Goal: Transaction & Acquisition: Purchase product/service

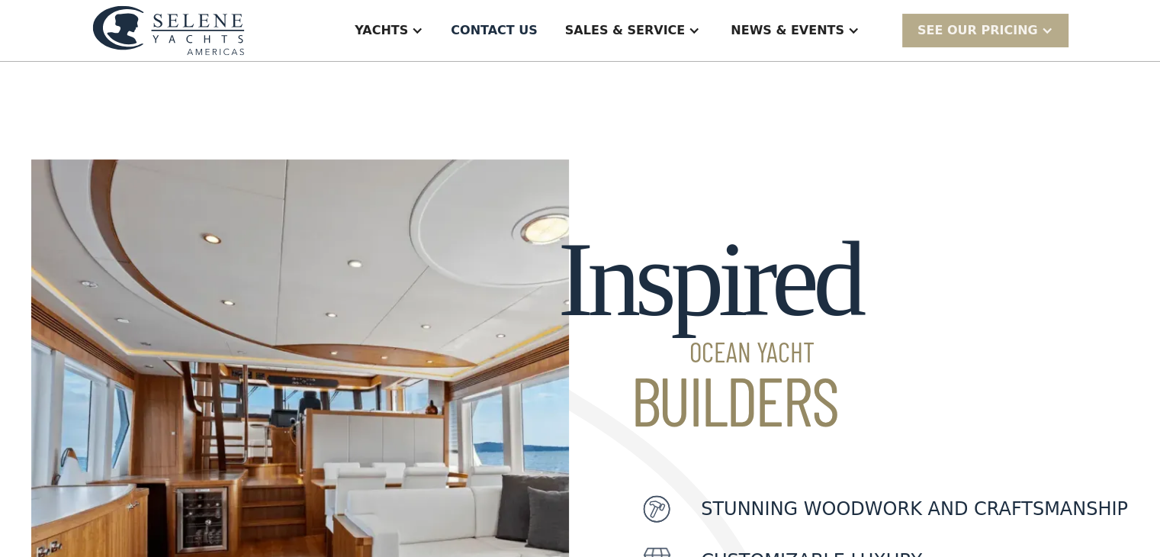
scroll to position [8, 0]
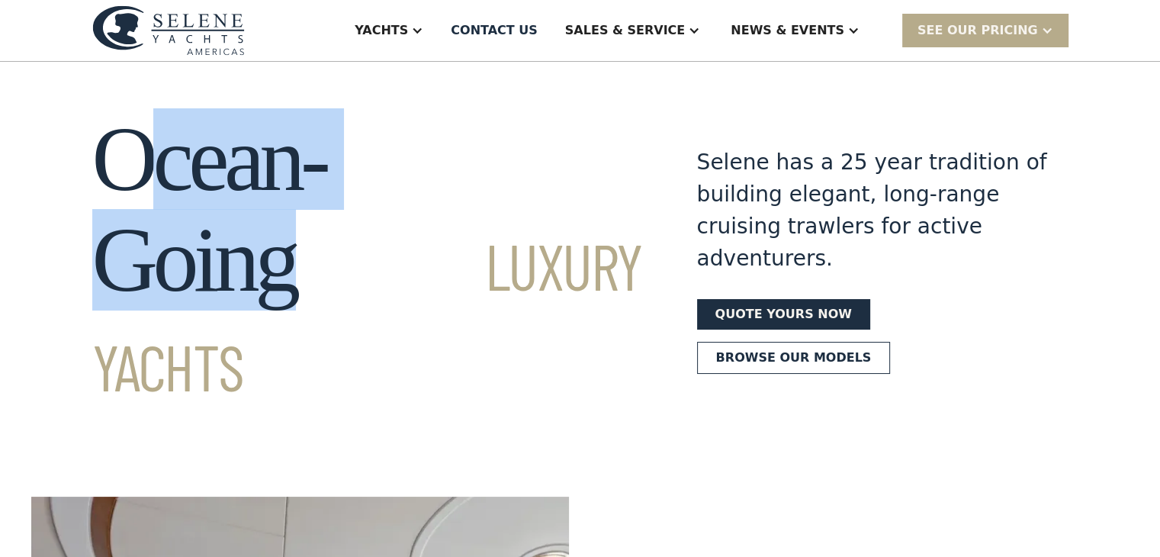
drag, startPoint x: 539, startPoint y: 165, endPoint x: 148, endPoint y: 146, distance: 391.7
click at [148, 146] on h1 "Ocean-Going Luxury Yachts" at bounding box center [367, 260] width 550 height 302
click at [521, 80] on section "Ocean-Going Luxury Yachts Selene has a 25 year tradition of building elegant, l…" at bounding box center [580, 232] width 1160 height 357
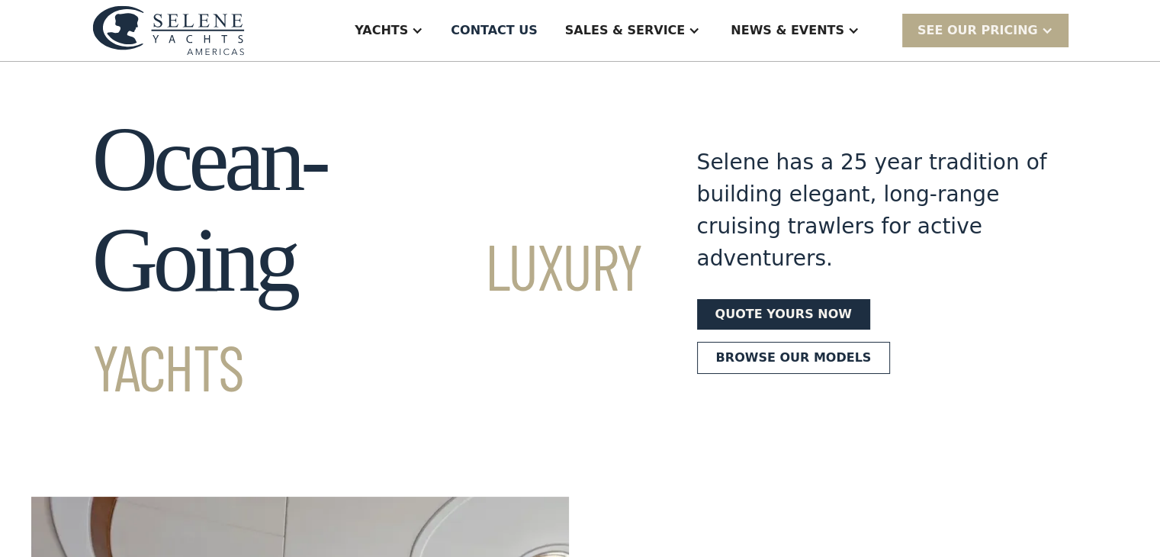
click at [272, 105] on section "Ocean-Going Luxury Yachts Selene has a 25 year tradition of building elegant, l…" at bounding box center [580, 232] width 1160 height 357
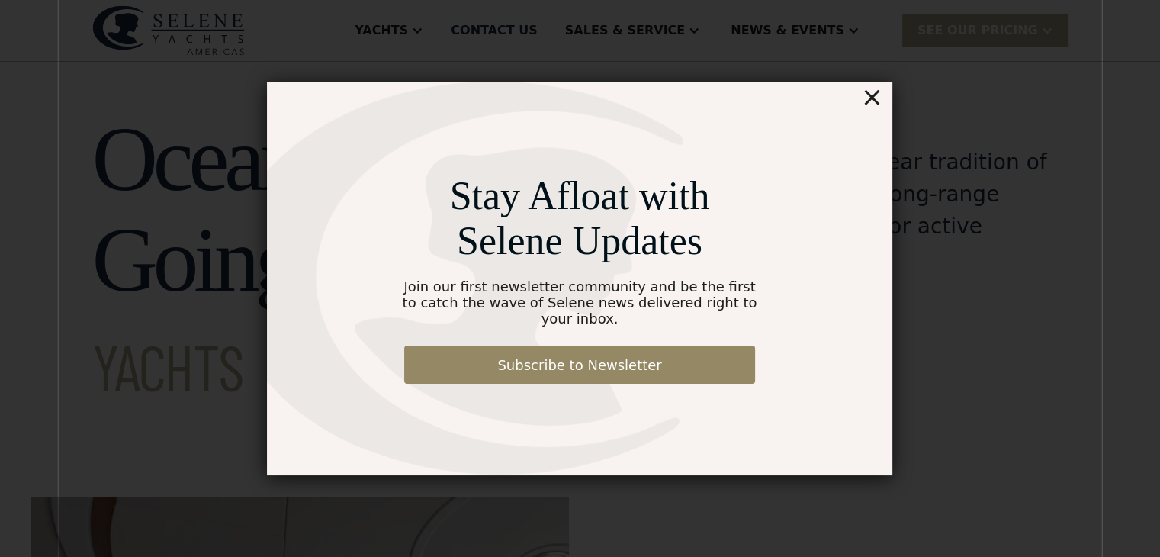
click at [869, 102] on div "×" at bounding box center [872, 97] width 22 height 31
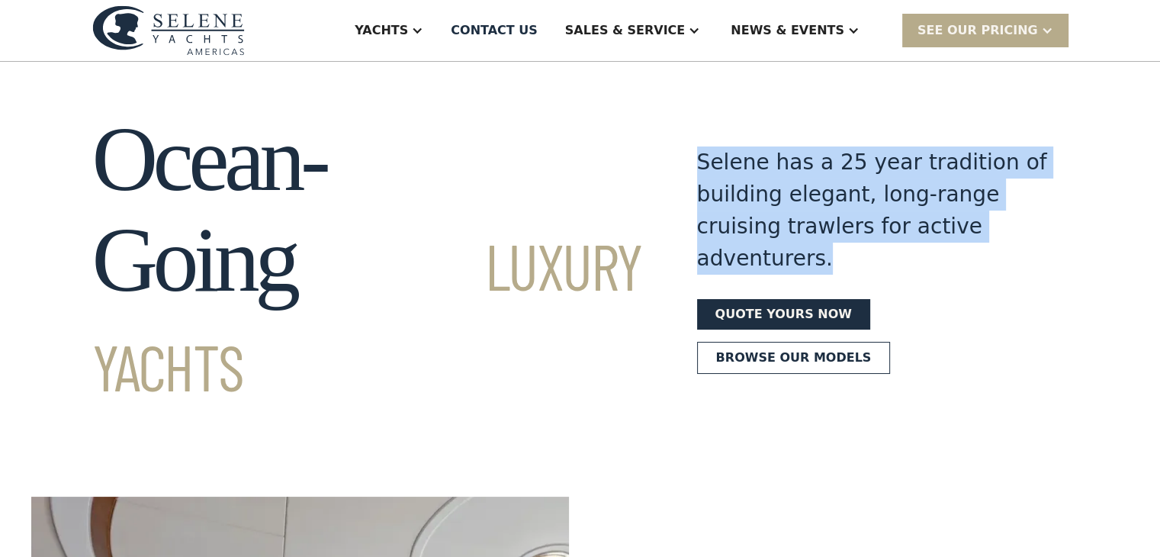
drag, startPoint x: 985, startPoint y: 215, endPoint x: 686, endPoint y: 152, distance: 305.6
click at [697, 152] on div "Selene has a 25 year tradition of building elegant, long-range cruising trawler…" at bounding box center [872, 210] width 351 height 128
copy div "Selene has a 25 year tradition of building elegant, long-range cruising trawler…"
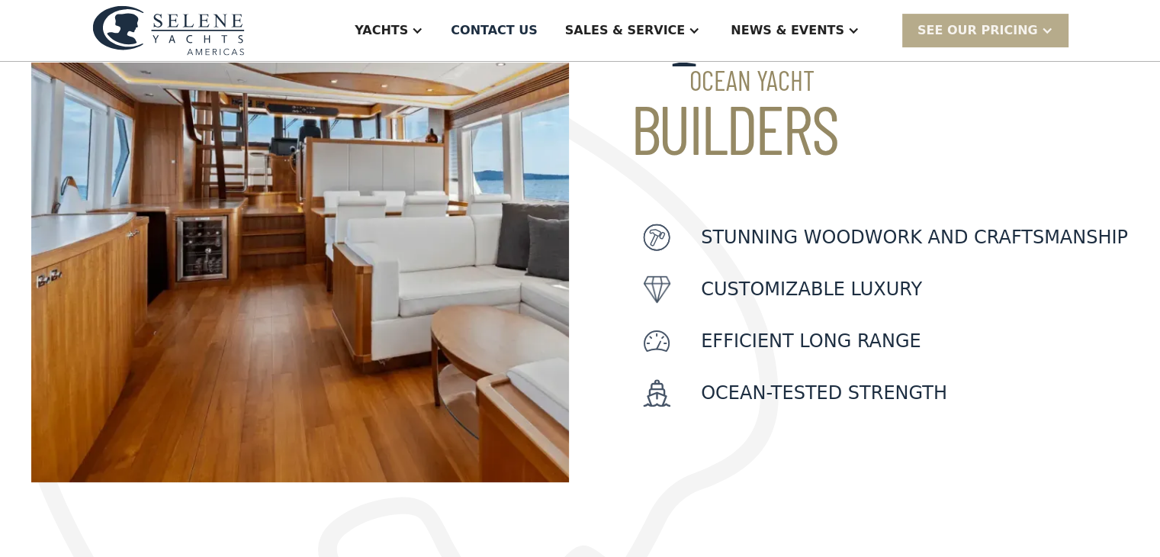
scroll to position [618, 0]
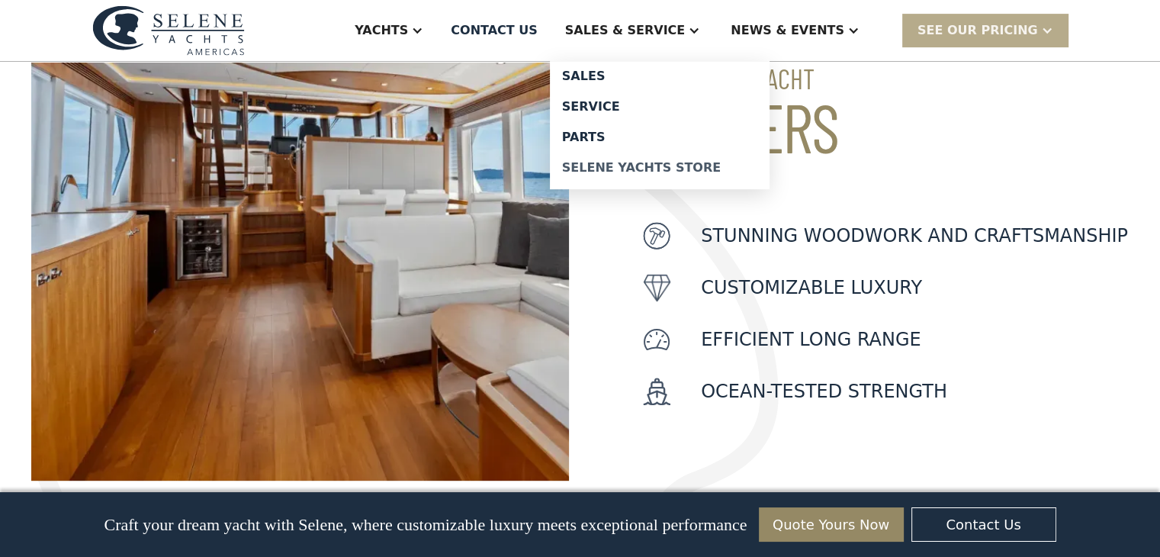
click at [685, 165] on div "Selene Yachts Store" at bounding box center [659, 168] width 195 height 12
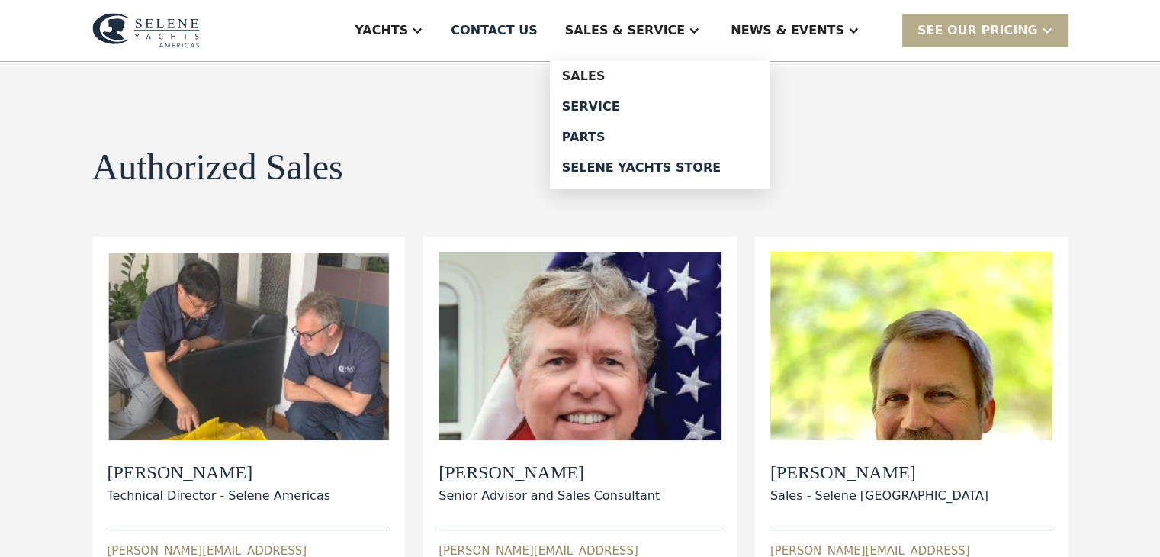
click at [685, 21] on div "Sales & Service" at bounding box center [625, 30] width 120 height 18
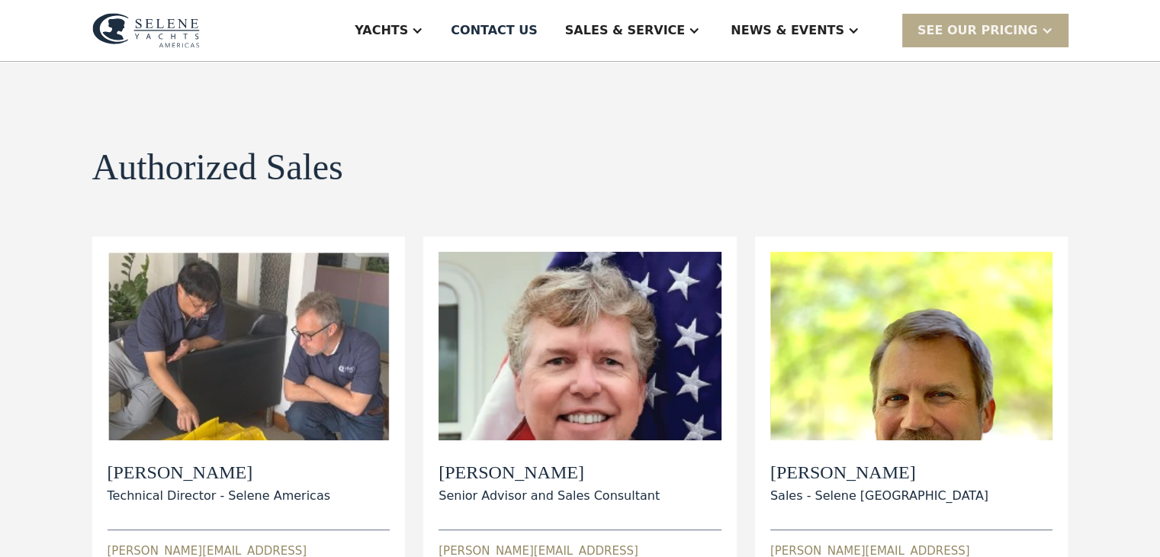
click at [685, 21] on div "Sales & Service" at bounding box center [625, 30] width 120 height 18
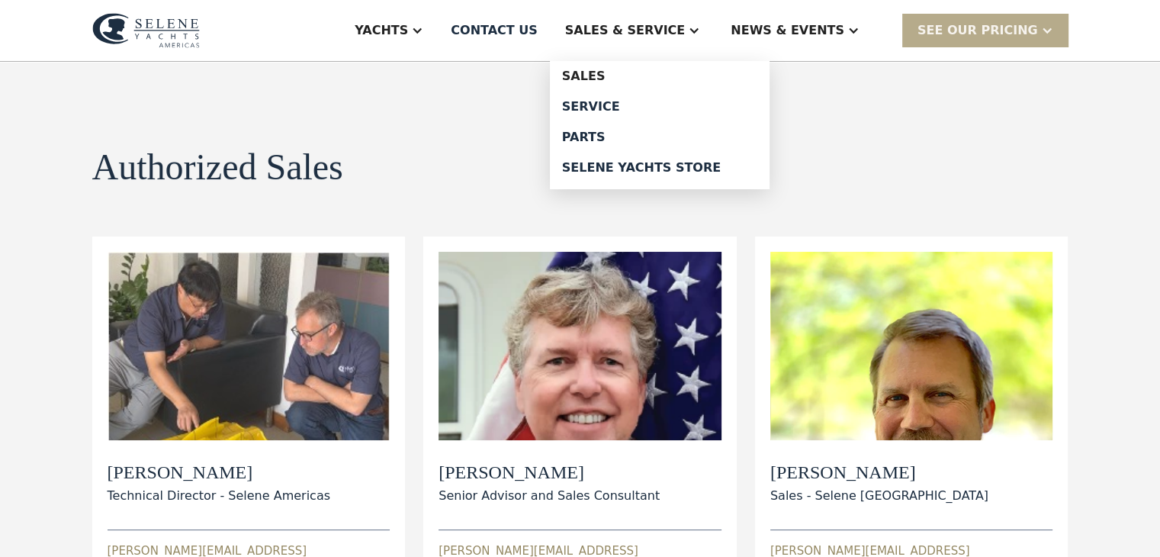
click at [685, 40] on div "Sales & Service" at bounding box center [632, 30] width 165 height 61
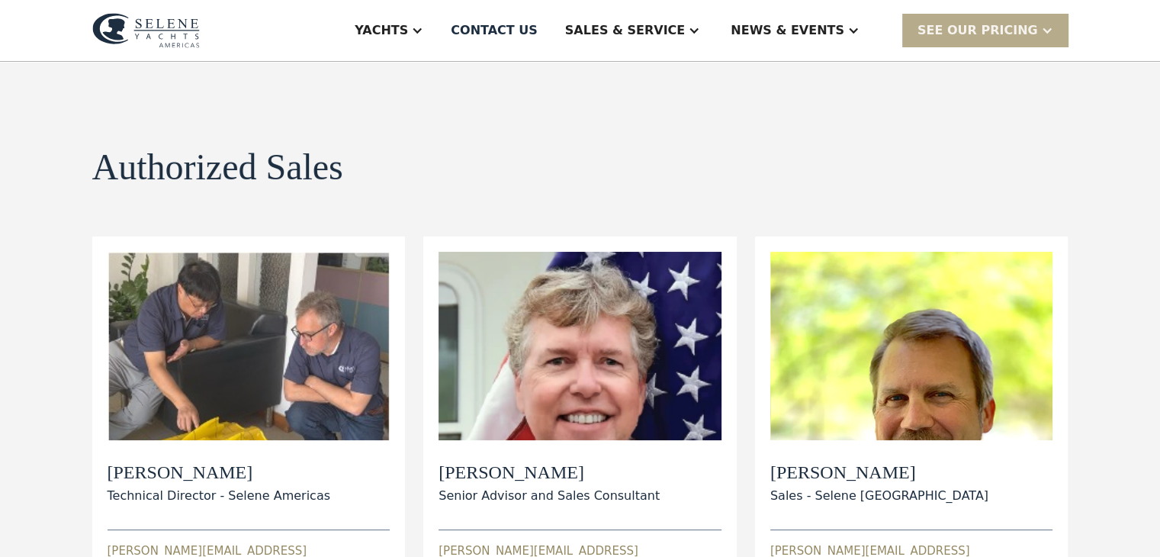
click at [685, 44] on div "Sales & Service" at bounding box center [632, 30] width 165 height 61
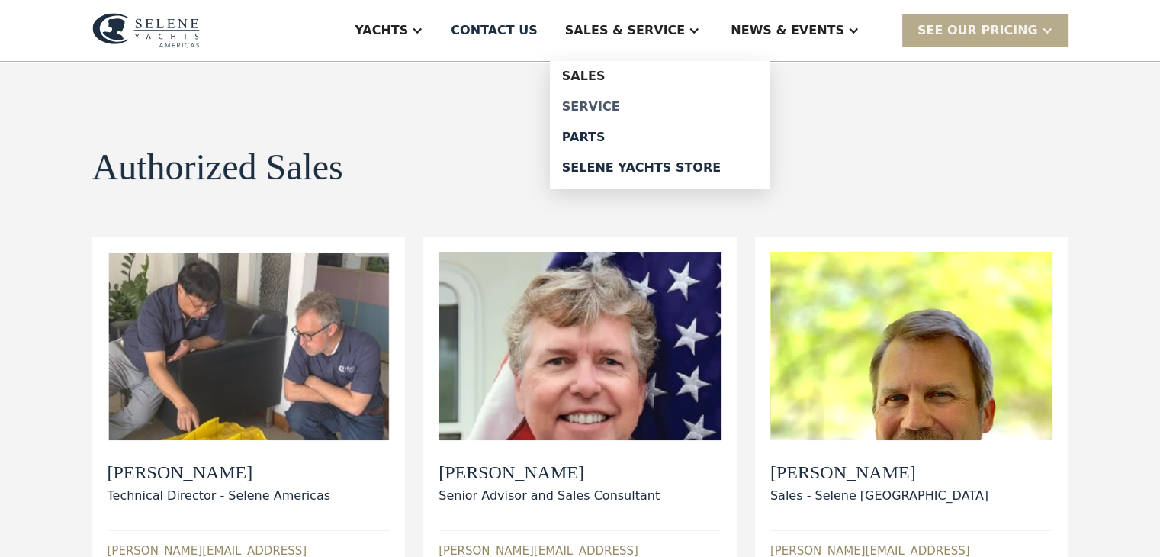
click at [668, 105] on div "Service" at bounding box center [659, 107] width 195 height 12
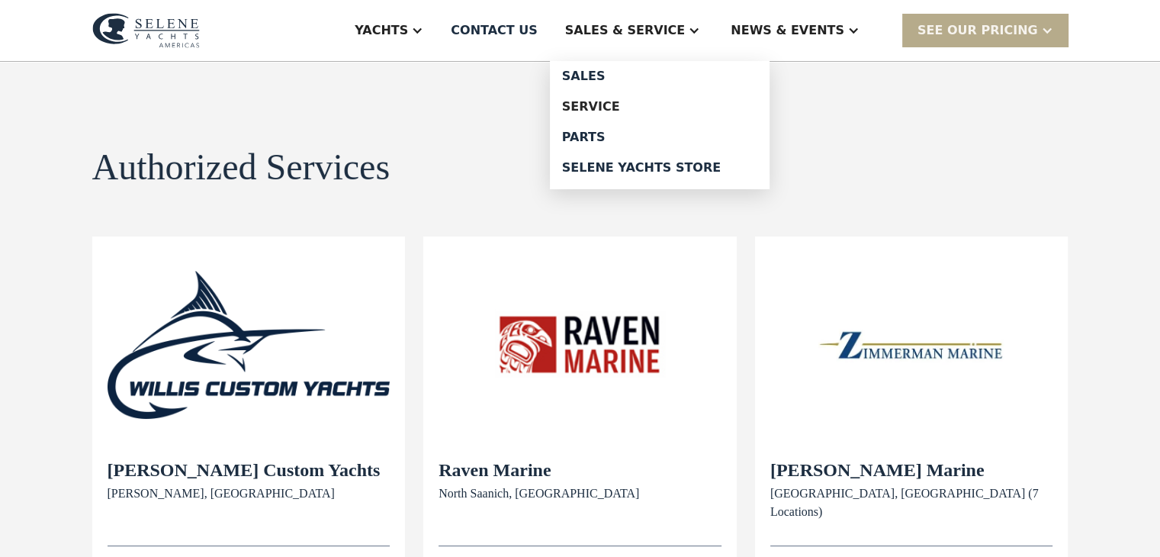
click at [648, 19] on div "Sales & Service" at bounding box center [632, 30] width 165 height 61
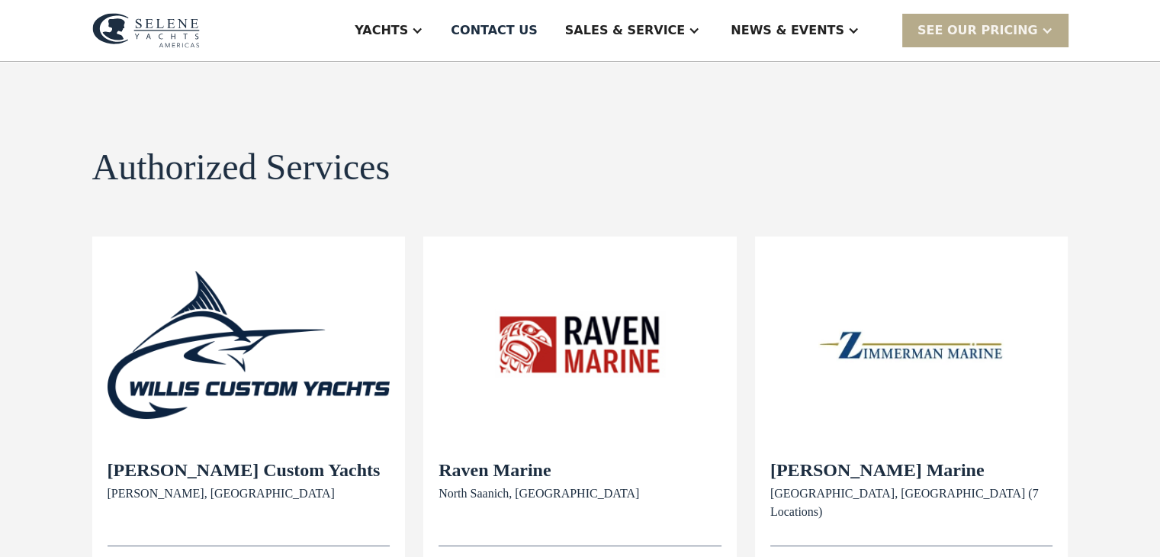
drag, startPoint x: 674, startPoint y: 50, endPoint x: 678, endPoint y: 39, distance: 12.1
click at [676, 44] on div "Sales & Service" at bounding box center [632, 30] width 165 height 61
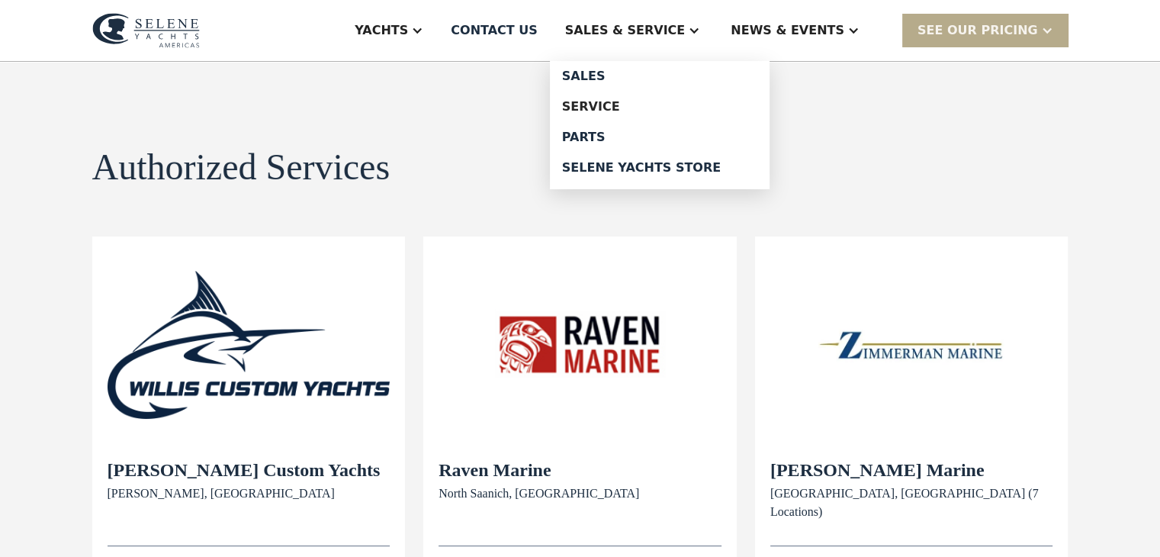
click at [679, 38] on div "Sales & Service" at bounding box center [625, 30] width 120 height 18
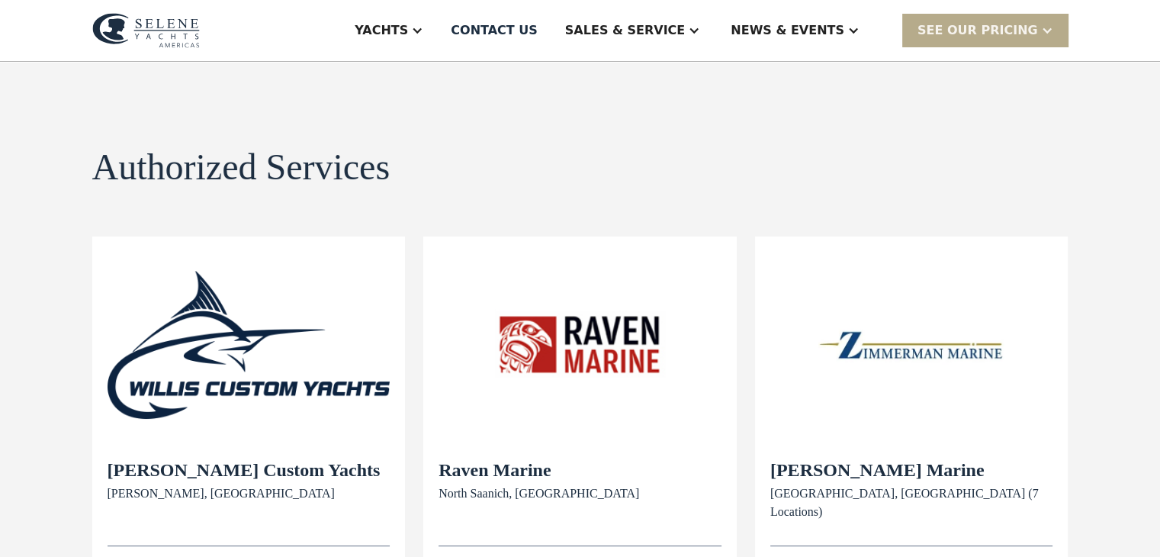
click at [679, 38] on div "Sales & Service" at bounding box center [625, 30] width 120 height 18
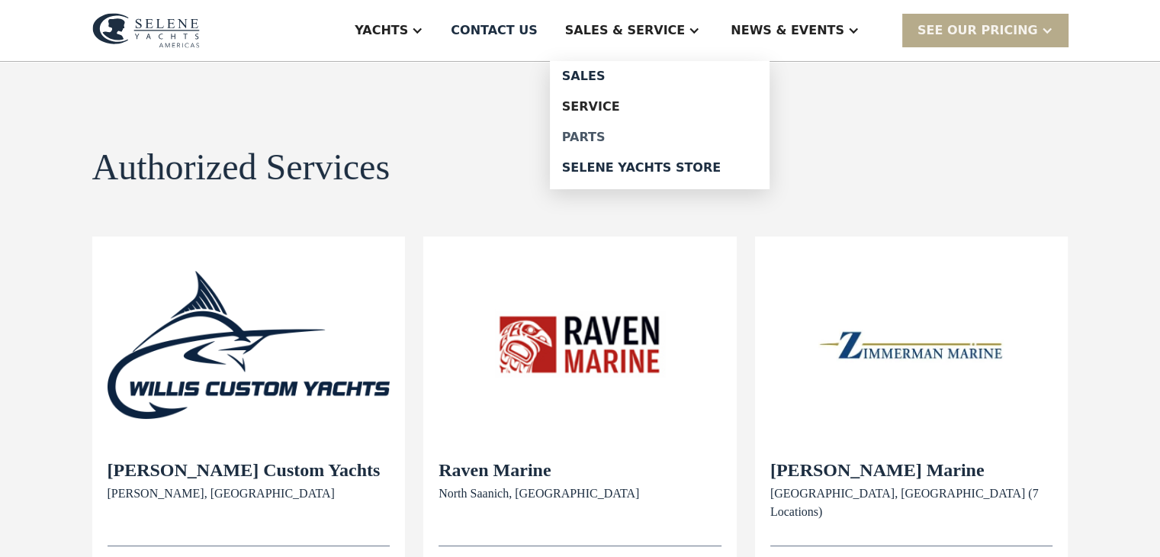
click at [657, 135] on div "Parts" at bounding box center [659, 137] width 195 height 12
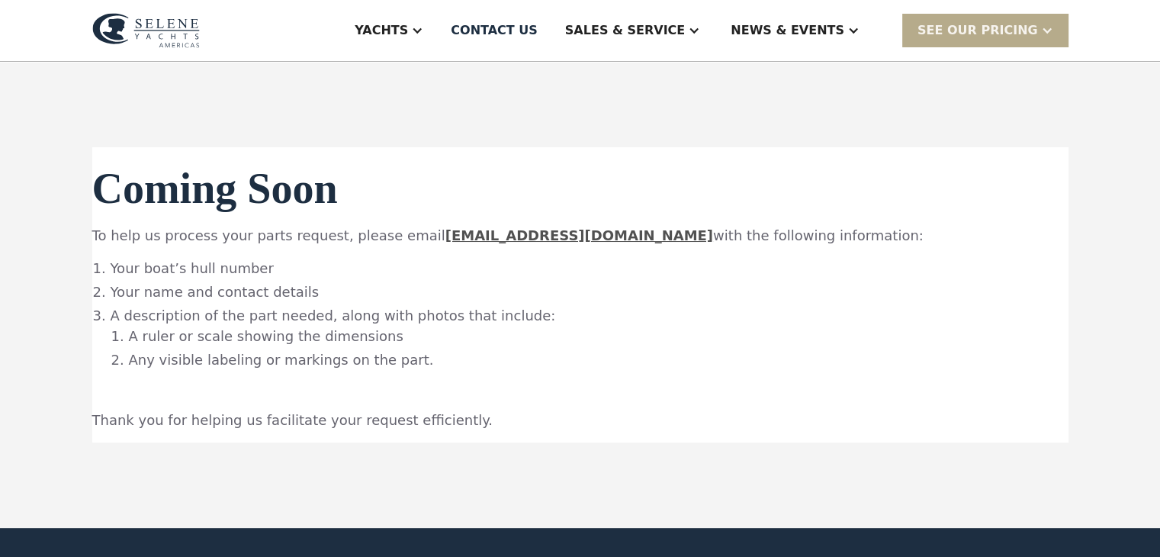
click at [169, 25] on img at bounding box center [146, 30] width 108 height 35
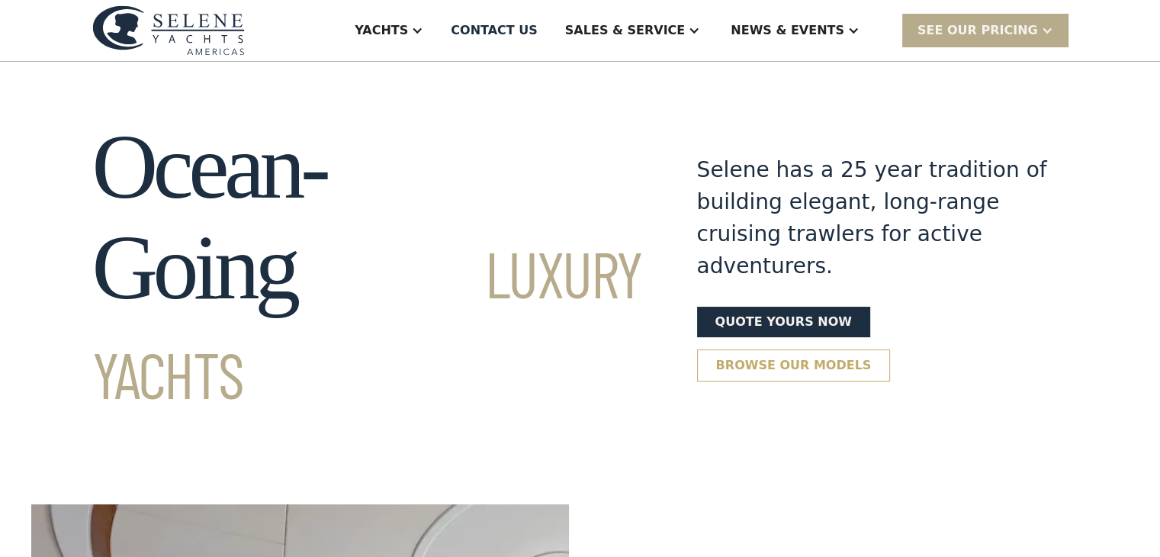
click at [891, 349] on link "Browse our models" at bounding box center [794, 365] width 194 height 32
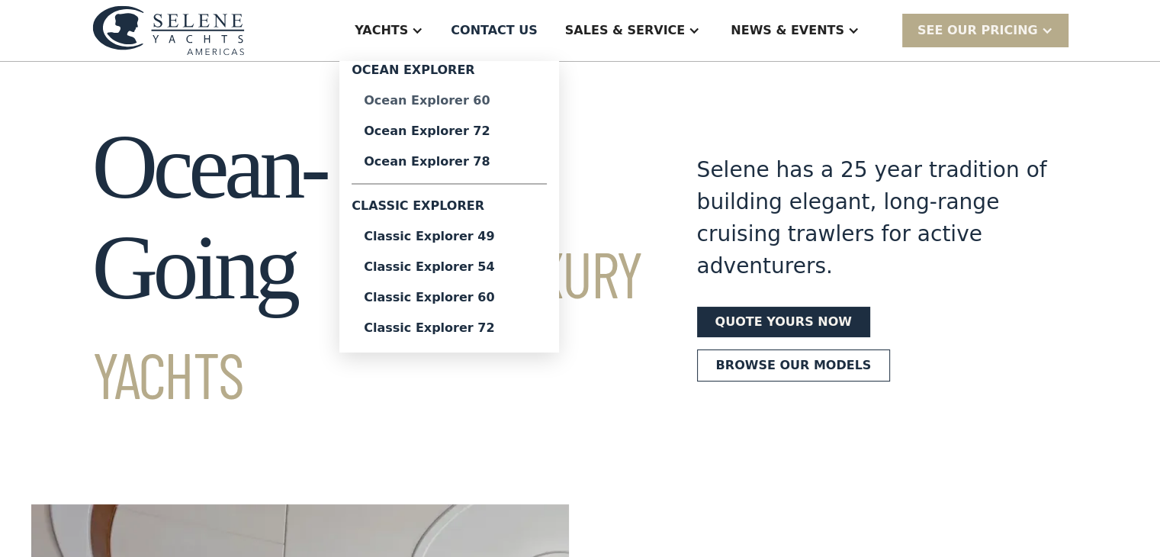
click at [529, 98] on div "Ocean Explorer 60" at bounding box center [449, 101] width 171 height 12
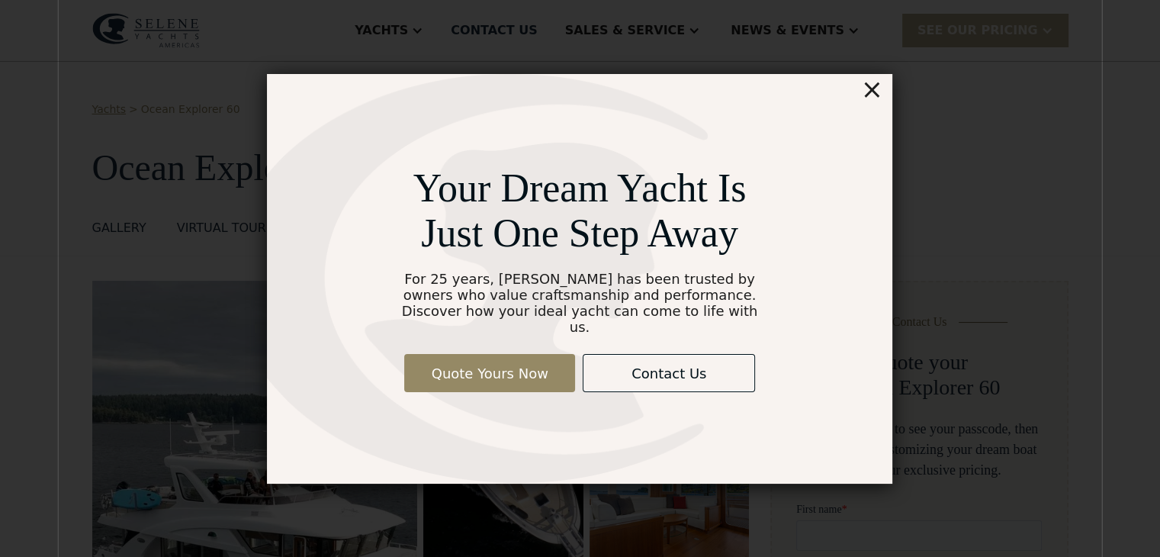
click at [879, 104] on div "×" at bounding box center [872, 89] width 22 height 31
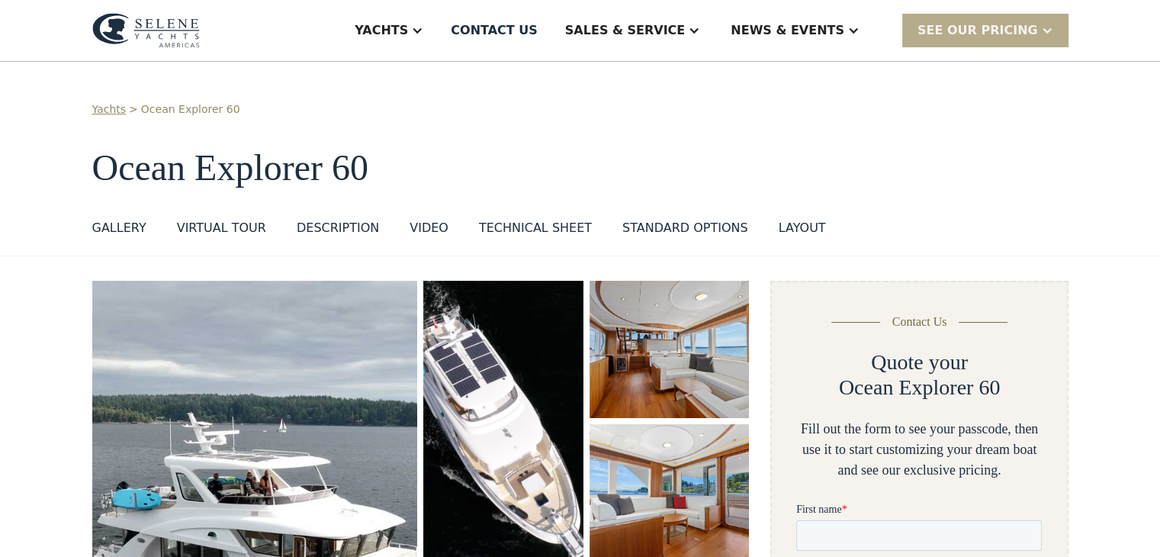
click at [776, 184] on h1 "Ocean Explorer 60" at bounding box center [580, 168] width 976 height 40
click at [137, 20] on img at bounding box center [146, 30] width 108 height 35
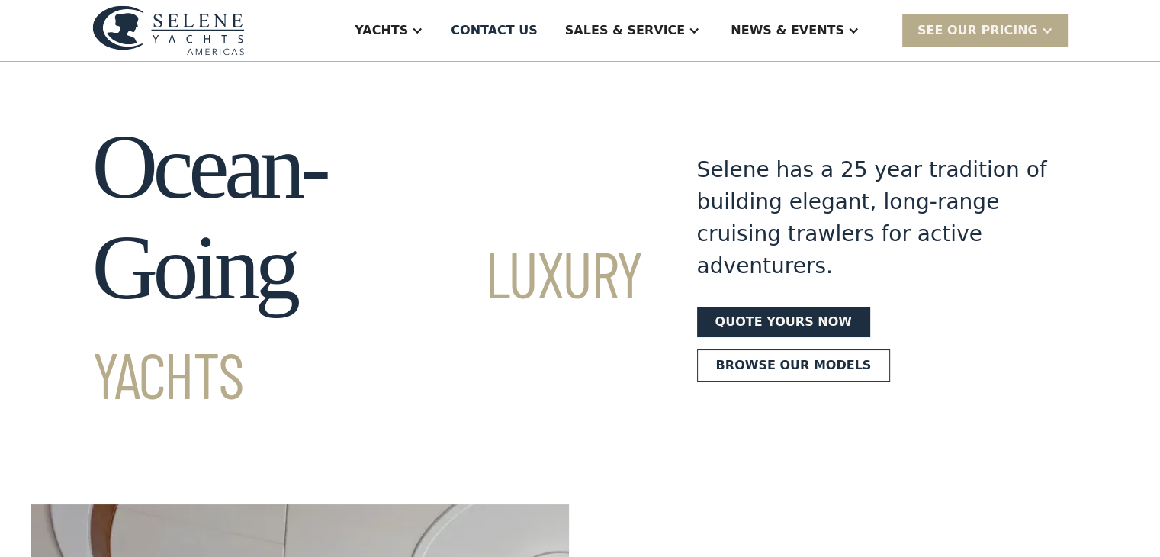
click at [787, 307] on link "Quote yours now" at bounding box center [783, 322] width 173 height 31
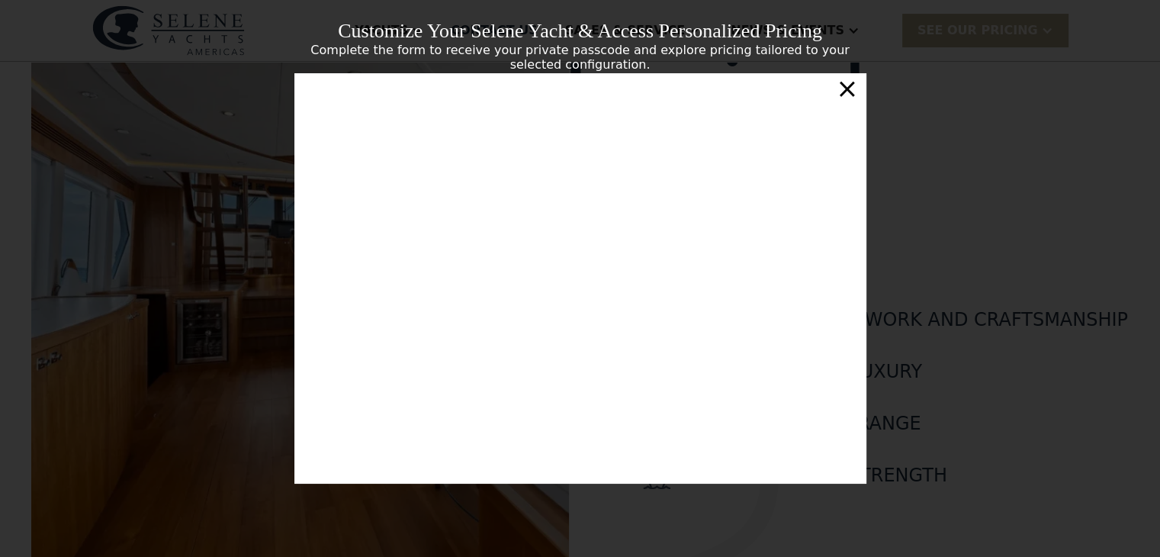
drag, startPoint x: 989, startPoint y: 288, endPoint x: 1004, endPoint y: 291, distance: 14.8
click at [1004, 291] on div "Customize Your Selene Yacht & Access Personalized Pricing Complete the form to …" at bounding box center [580, 278] width 1160 height 557
click at [850, 90] on div "×" at bounding box center [847, 88] width 22 height 31
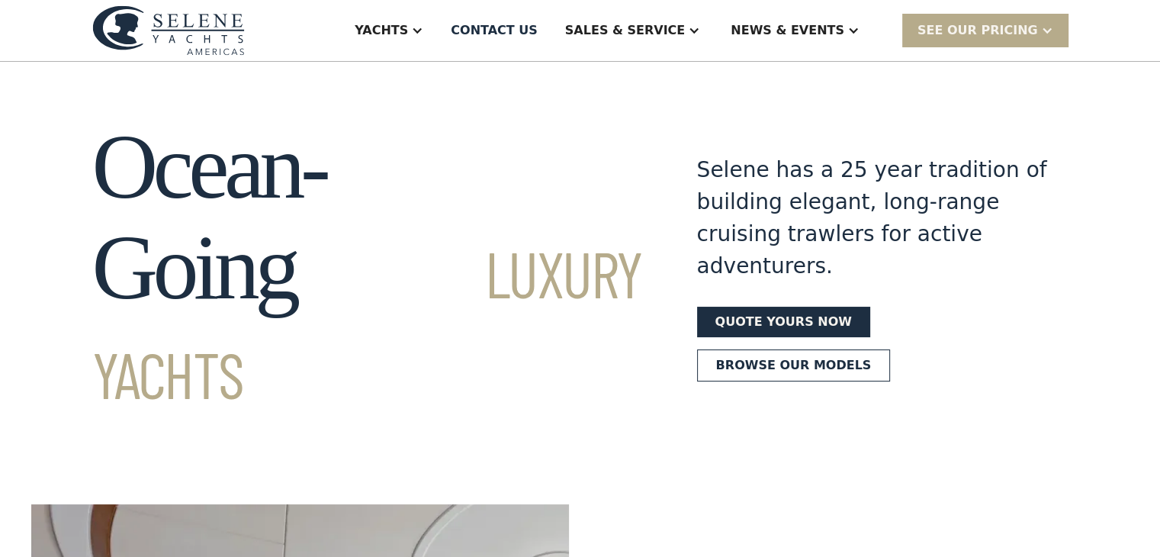
click at [936, 294] on div "Selene has a 25 year tradition of building elegant, long-range cruising trawler…" at bounding box center [872, 268] width 351 height 302
click at [891, 349] on link "Browse our models" at bounding box center [794, 365] width 194 height 32
click at [784, 307] on link "Quote yours now" at bounding box center [783, 322] width 173 height 31
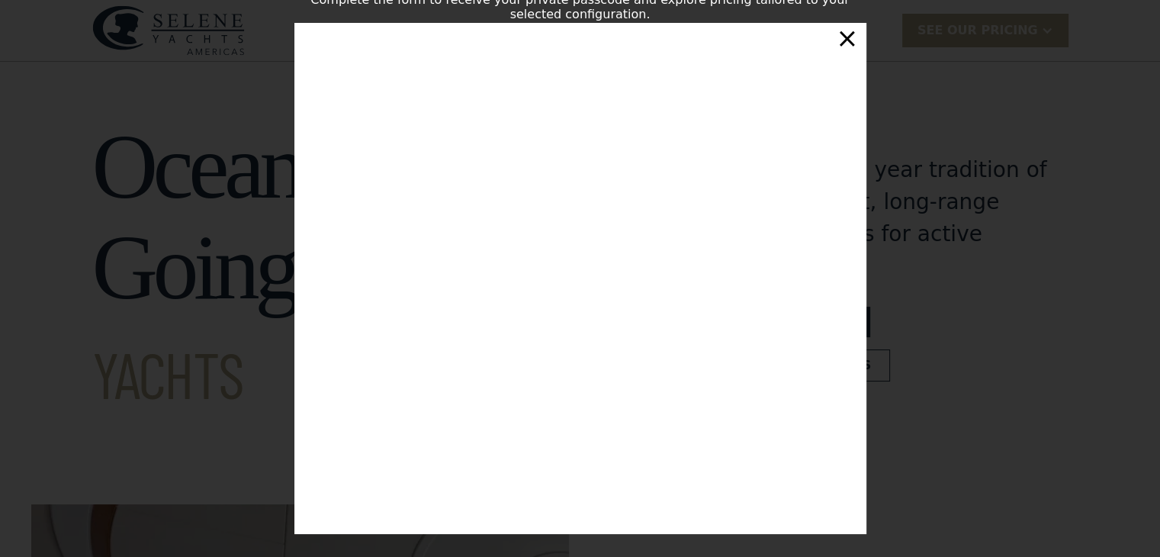
click at [850, 53] on div "×" at bounding box center [847, 38] width 22 height 31
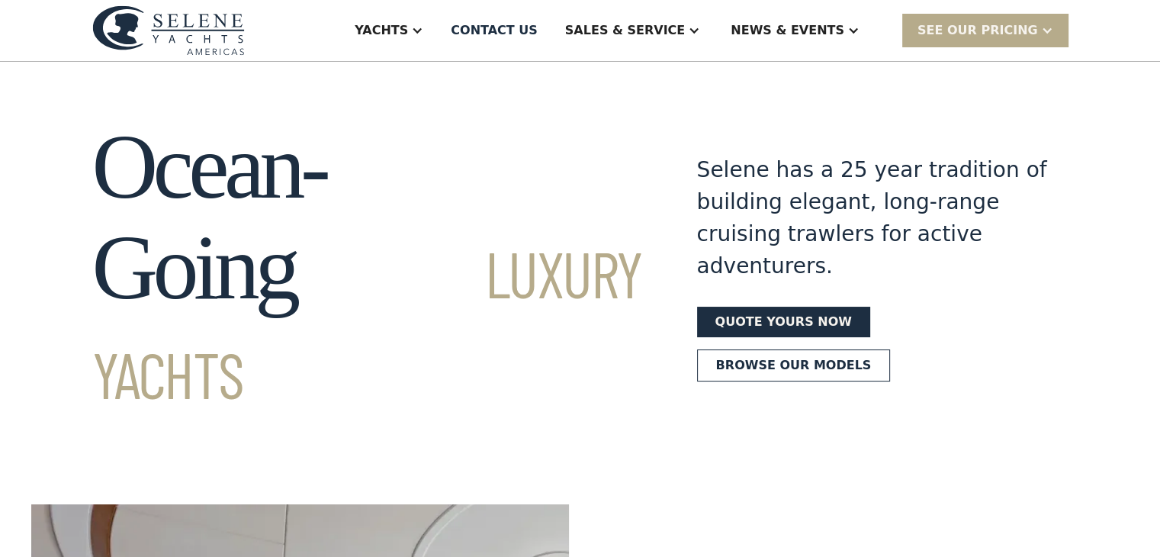
click at [595, 175] on h1 "Ocean-Going Luxury Yachts" at bounding box center [367, 268] width 550 height 302
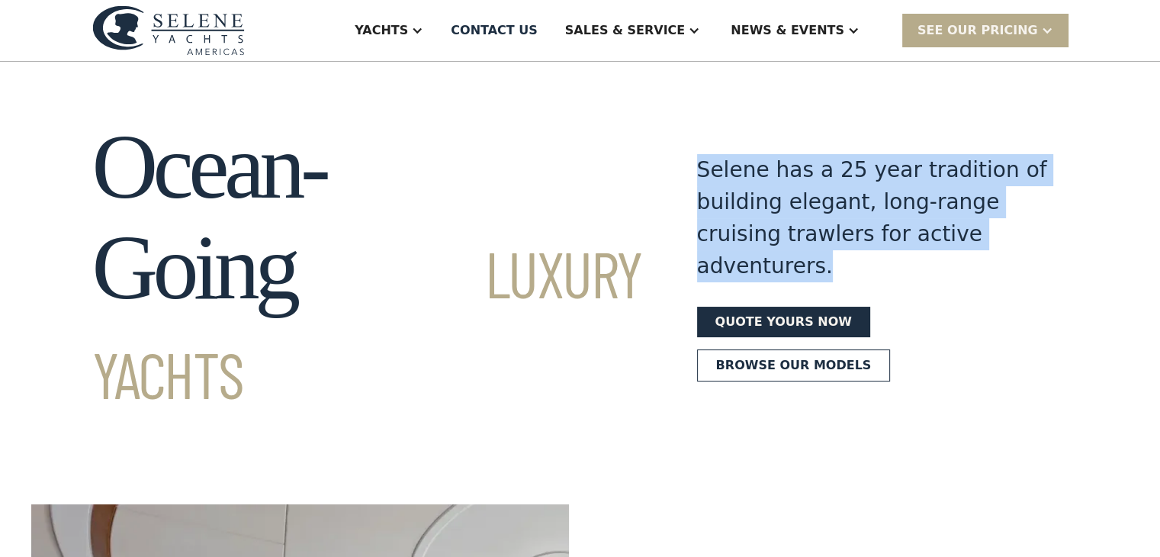
drag, startPoint x: 1024, startPoint y: 236, endPoint x: 670, endPoint y: 155, distance: 363.0
click at [670, 155] on div "Ocean-Going Luxury Yachts Selene has a 25 year tradition of building elegant, l…" at bounding box center [580, 268] width 976 height 302
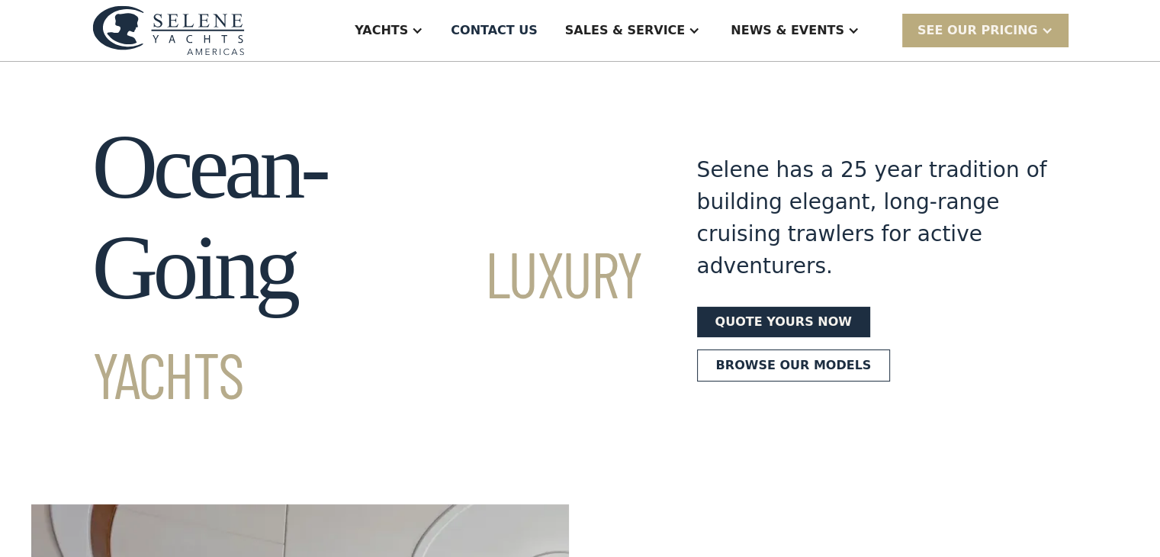
click at [970, 25] on div "SEE Our Pricing" at bounding box center [977, 30] width 121 height 18
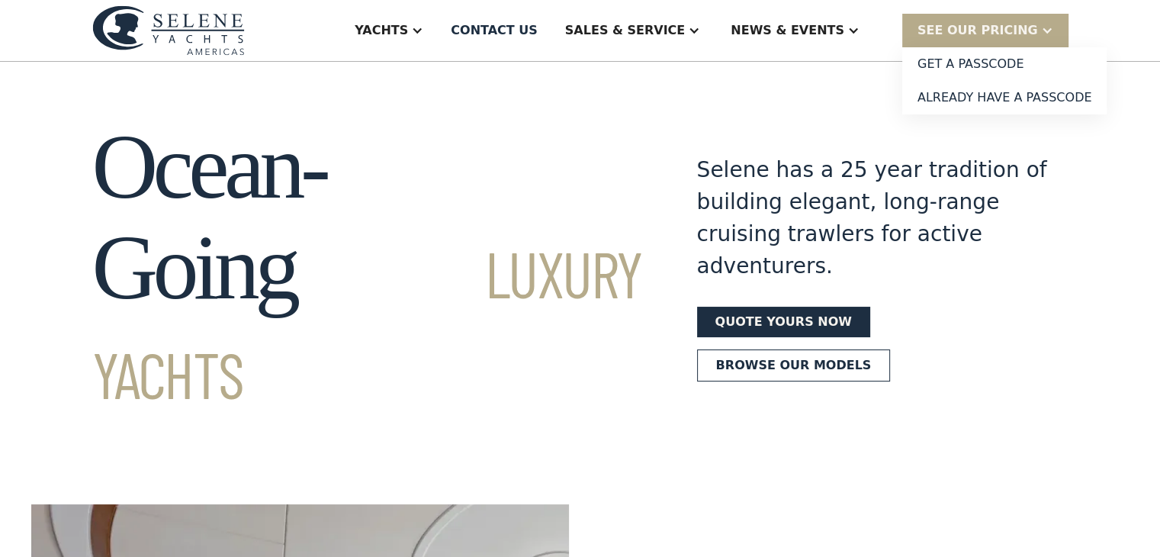
click at [892, 101] on section "Ocean-Going Luxury Yachts Selene has a 25 year tradition of building elegant, l…" at bounding box center [580, 240] width 1160 height 357
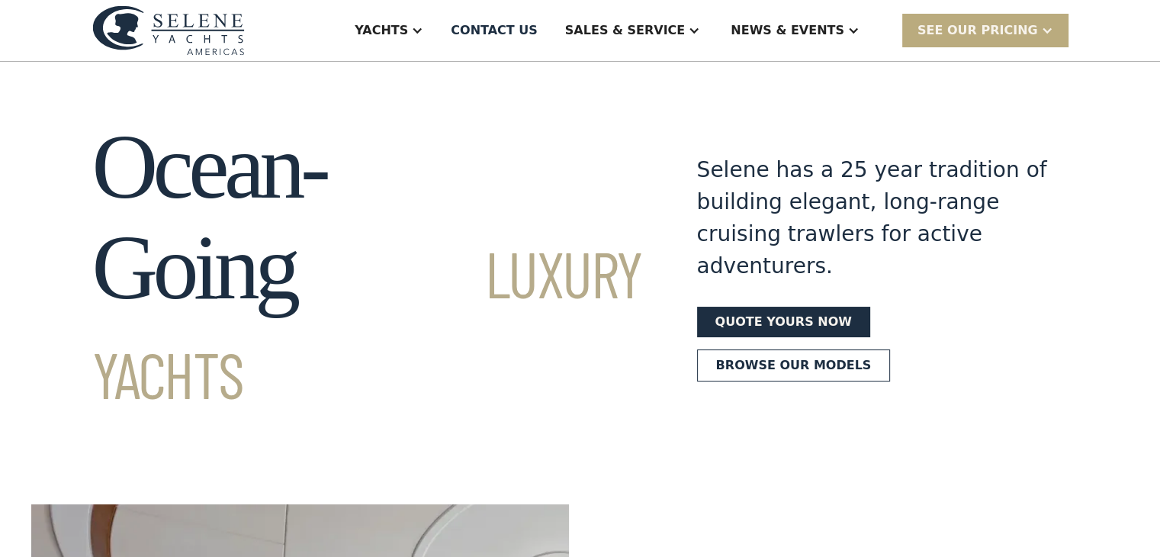
click at [975, 34] on div "SEE Our Pricing" at bounding box center [977, 30] width 121 height 18
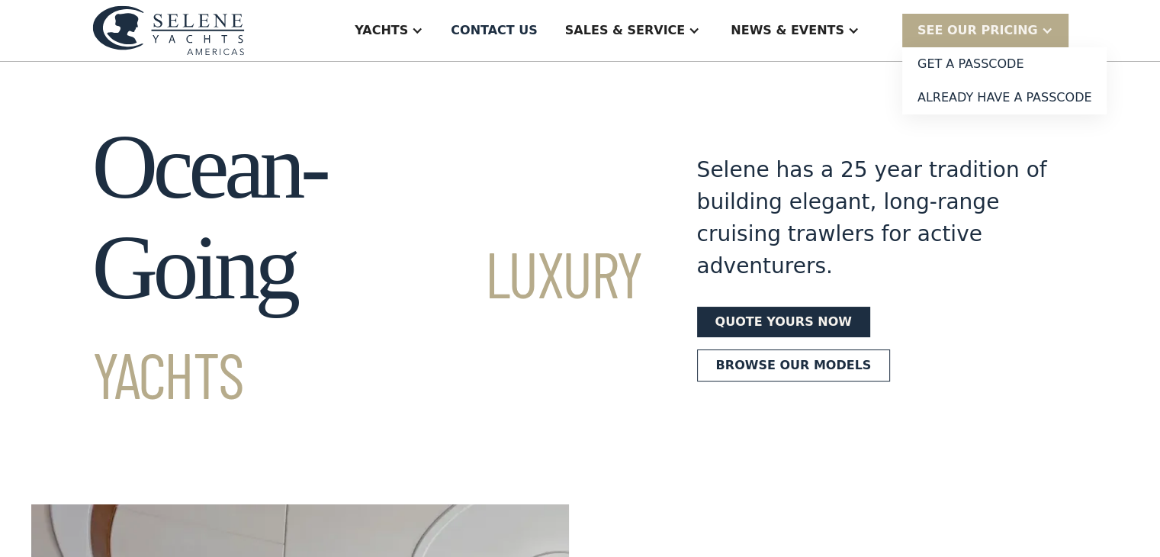
click at [851, 98] on section "Ocean-Going Luxury Yachts Selene has a 25 year tradition of building elegant, l…" at bounding box center [580, 240] width 1160 height 357
drag, startPoint x: 900, startPoint y: 278, endPoint x: 620, endPoint y: 175, distance: 298.5
click at [620, 175] on h1 "Ocean-Going Luxury Yachts" at bounding box center [367, 268] width 550 height 302
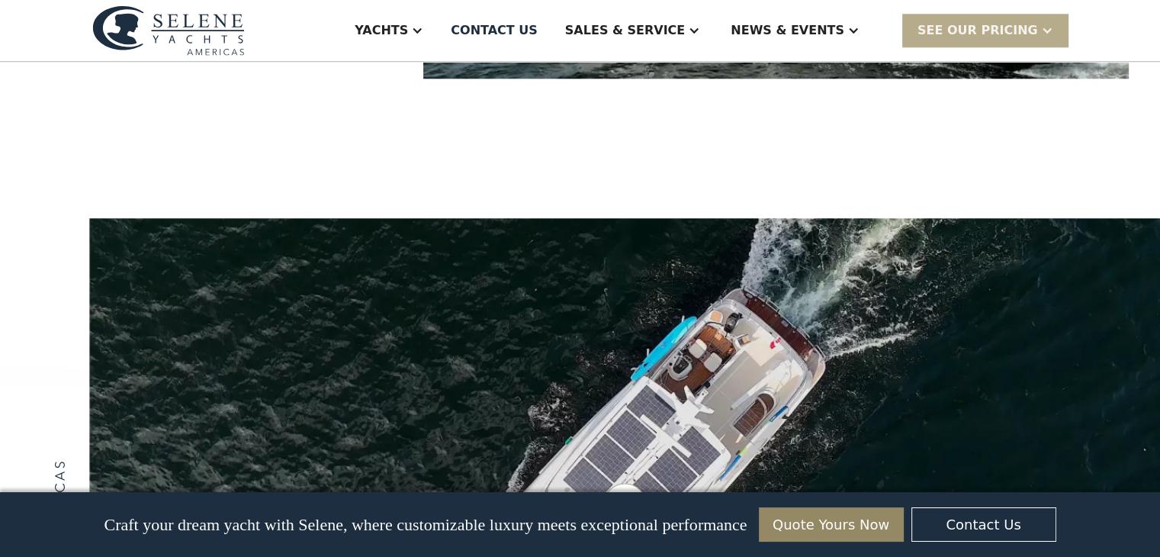
scroll to position [1907, 0]
